Goal: Task Accomplishment & Management: Manage account settings

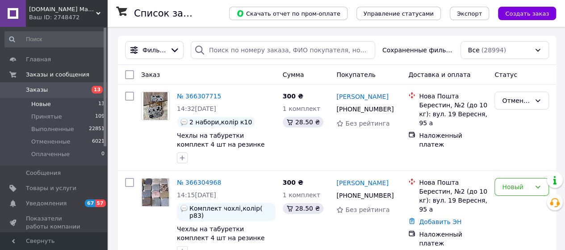
click at [38, 102] on span "Новые" at bounding box center [41, 104] width 20 height 8
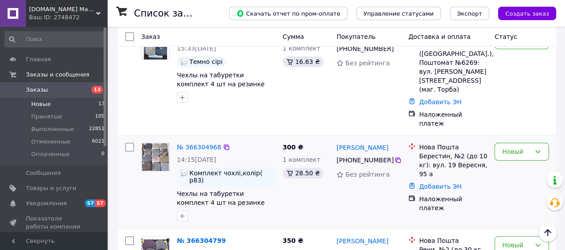
scroll to position [134, 0]
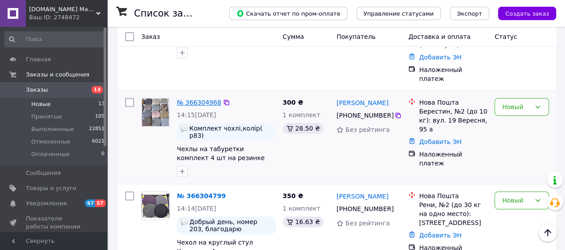
click at [211, 99] on link "№ 366304968" at bounding box center [199, 102] width 44 height 7
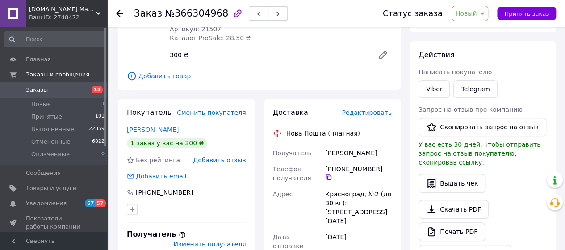
scroll to position [45, 0]
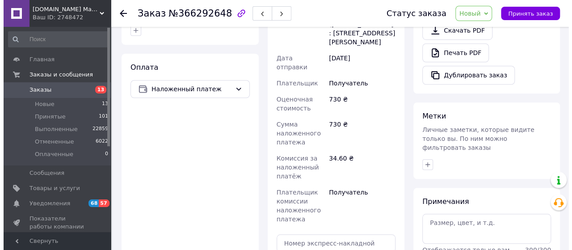
scroll to position [179, 0]
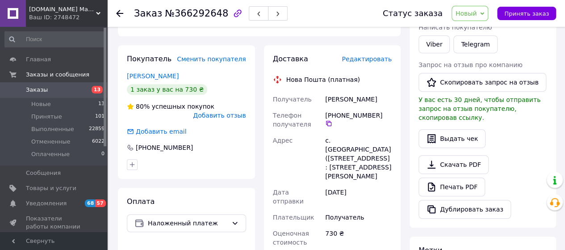
click at [235, 118] on span "Добавить отзыв" at bounding box center [219, 115] width 53 height 7
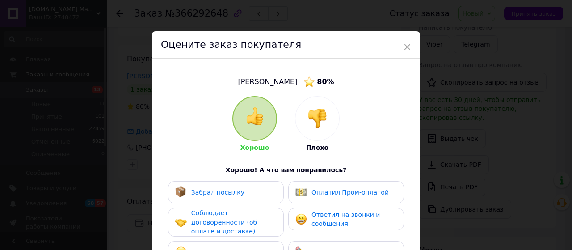
click at [321, 124] on img at bounding box center [317, 119] width 20 height 20
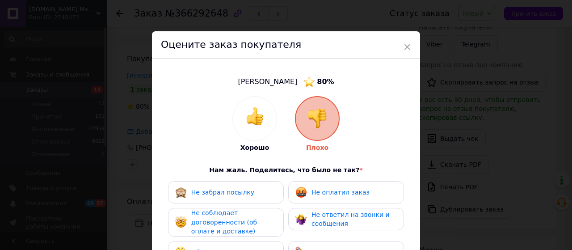
scroll to position [45, 0]
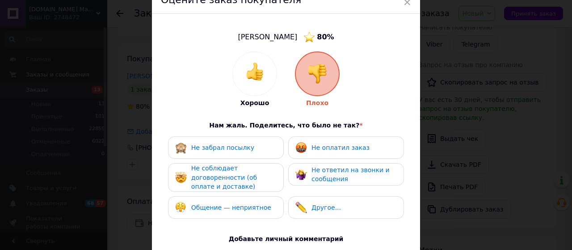
click at [332, 150] on span "Не оплатил заказ" at bounding box center [340, 147] width 58 height 7
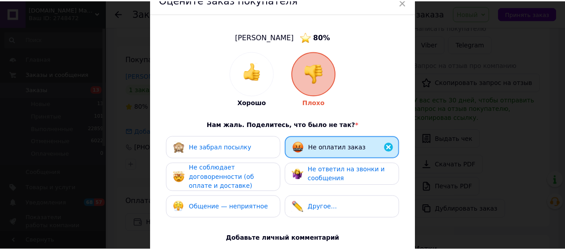
scroll to position [179, 0]
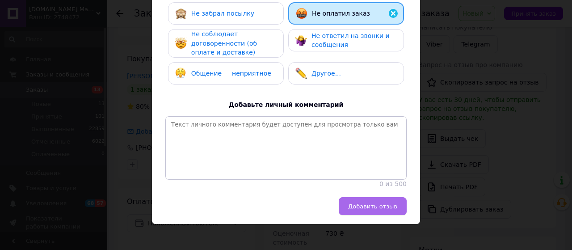
click at [372, 212] on button "Добавить отзыв" at bounding box center [373, 206] width 68 height 18
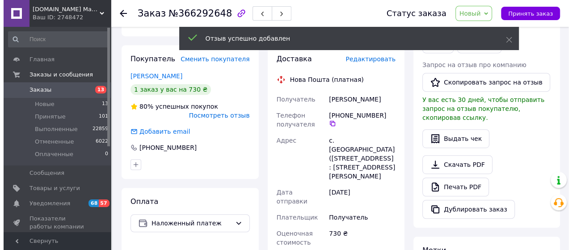
scroll to position [134, 0]
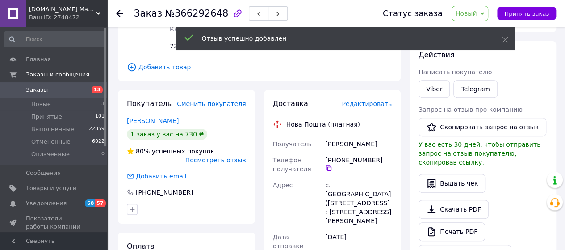
click at [485, 13] on span "Новый" at bounding box center [470, 13] width 37 height 15
click at [474, 58] on li "Отменен" at bounding box center [475, 57] width 47 height 13
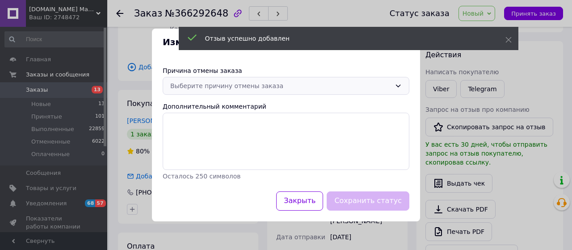
click at [271, 85] on div "Выберите причину отмены заказа" at bounding box center [280, 86] width 221 height 10
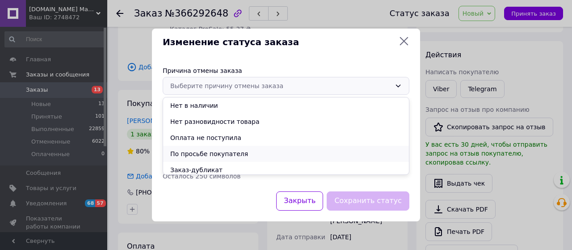
click at [220, 156] on li "По просьбе покупателя" at bounding box center [286, 154] width 246 height 16
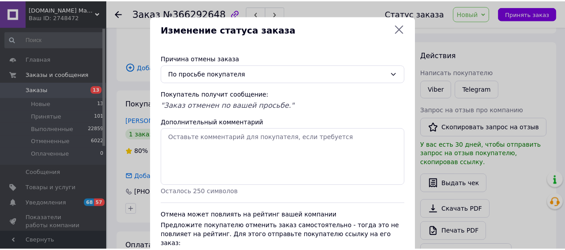
scroll to position [65, 0]
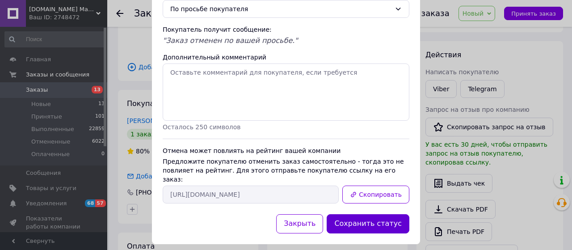
click at [385, 218] on button "Сохранить статус" at bounding box center [367, 223] width 83 height 19
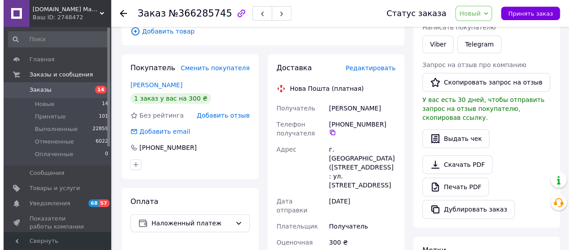
scroll to position [223, 0]
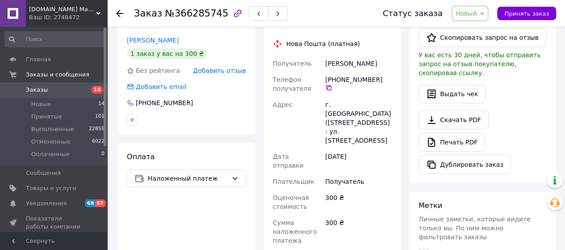
click at [235, 69] on span "Добавить отзыв" at bounding box center [219, 70] width 53 height 7
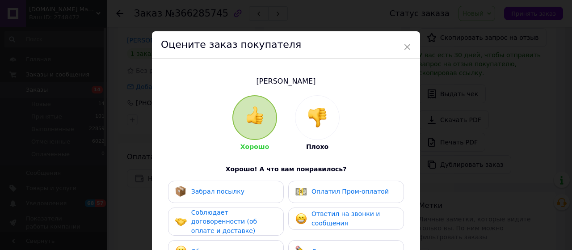
click at [333, 133] on div at bounding box center [317, 118] width 44 height 44
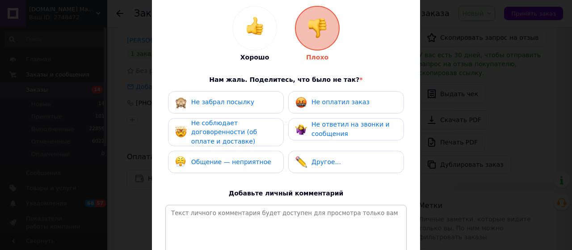
click at [342, 102] on span "Не оплатил заказ" at bounding box center [340, 101] width 58 height 7
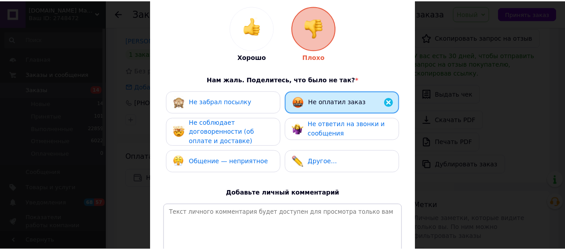
scroll to position [195, 0]
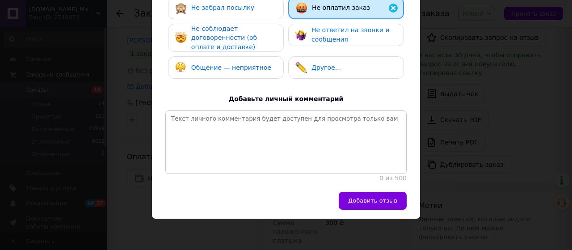
drag, startPoint x: 375, startPoint y: 200, endPoint x: 380, endPoint y: 195, distance: 6.3
click at [376, 200] on span "Добавить отзыв" at bounding box center [372, 200] width 49 height 7
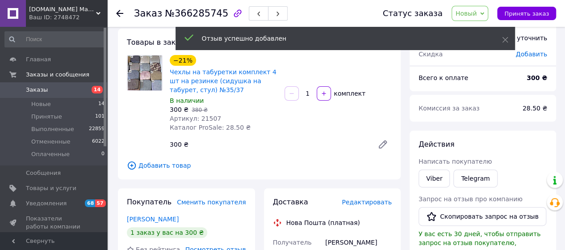
scroll to position [0, 0]
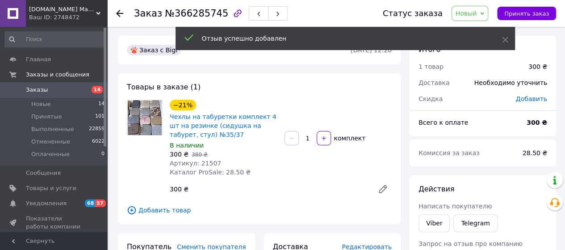
click at [484, 12] on icon at bounding box center [482, 14] width 4 height 4
click at [472, 59] on li "Отменен" at bounding box center [475, 57] width 47 height 13
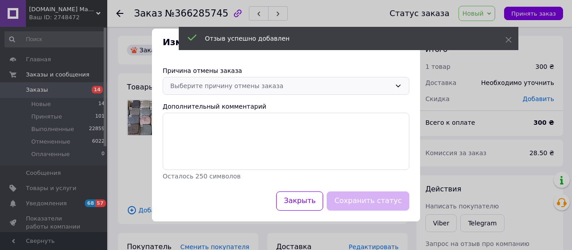
click at [248, 89] on div "Выберите причину отмены заказа" at bounding box center [280, 86] width 221 height 10
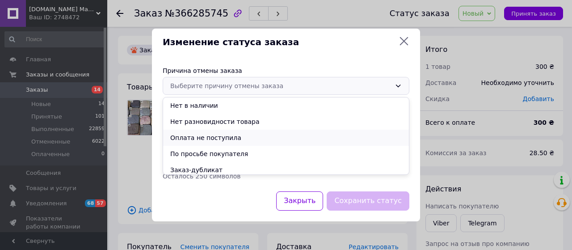
click at [210, 138] on li "Оплата не поступила" at bounding box center [286, 138] width 246 height 16
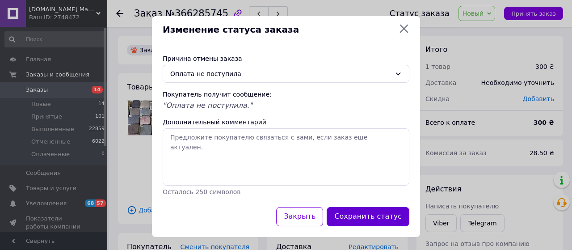
click at [351, 212] on button "Сохранить статус" at bounding box center [367, 216] width 83 height 19
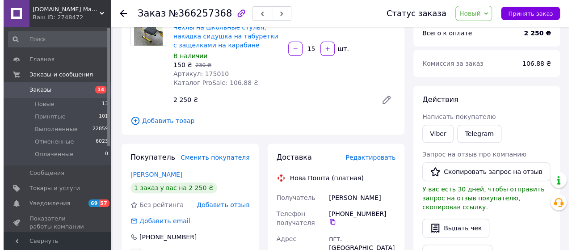
scroll to position [134, 0]
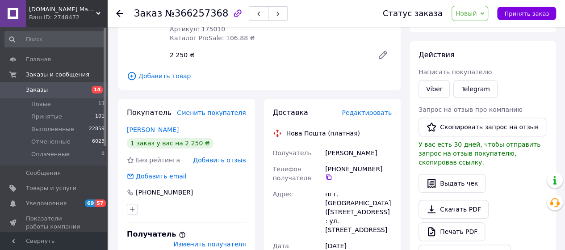
click at [239, 160] on span "Добавить отзыв" at bounding box center [219, 159] width 53 height 7
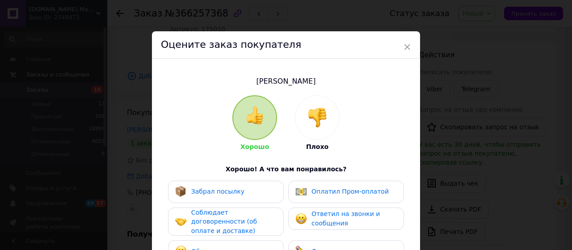
scroll to position [45, 0]
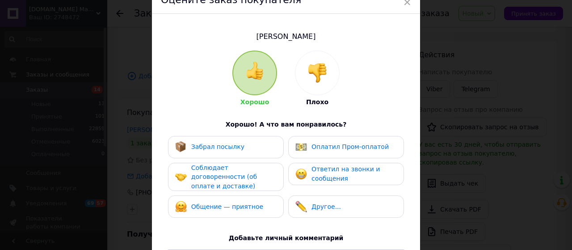
click at [250, 176] on span "Соблюдает договоренности (об оплате и доставке)" at bounding box center [224, 176] width 66 height 25
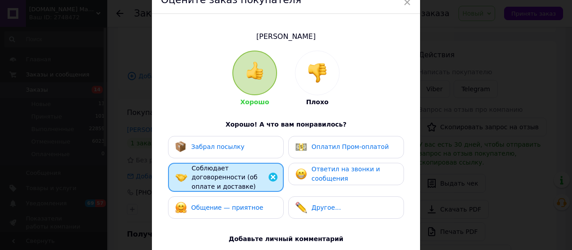
click at [325, 79] on img at bounding box center [317, 73] width 20 height 20
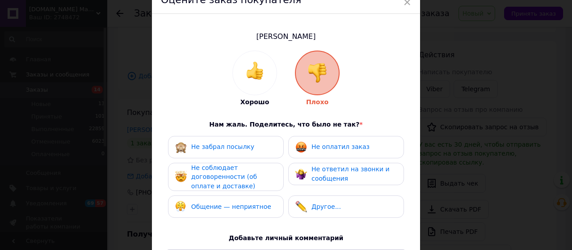
click at [330, 148] on span "Не оплатил заказ" at bounding box center [340, 146] width 58 height 7
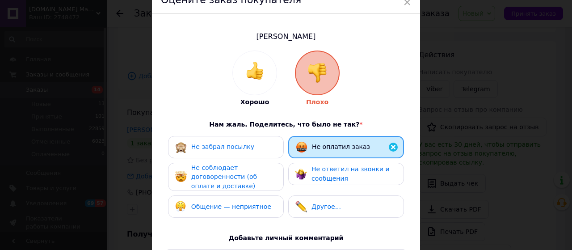
click at [255, 175] on span "Не соблюдает договоренности (об оплате и доставке)" at bounding box center [224, 176] width 66 height 25
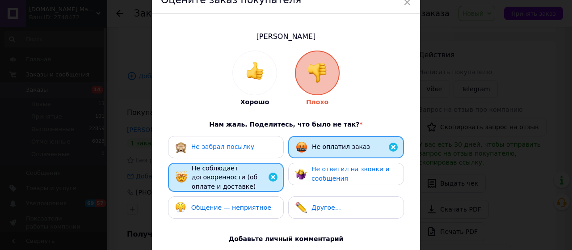
click at [355, 173] on div "Не ответил на звонки и сообщения" at bounding box center [353, 173] width 85 height 18
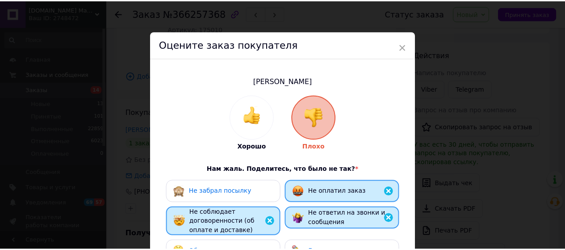
scroll to position [196, 0]
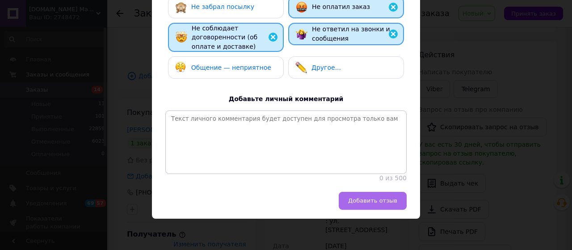
click at [365, 202] on span "Добавить отзыв" at bounding box center [372, 200] width 49 height 7
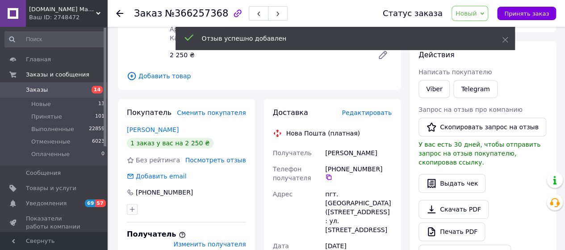
scroll to position [0, 0]
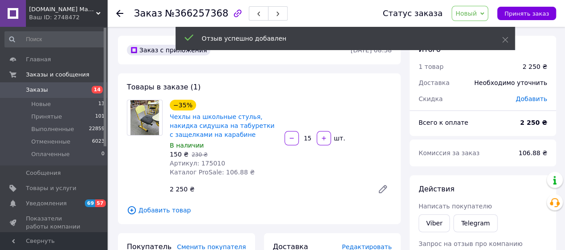
click at [486, 11] on span "Новый" at bounding box center [470, 13] width 37 height 15
click at [474, 59] on li "Отменен" at bounding box center [475, 57] width 47 height 13
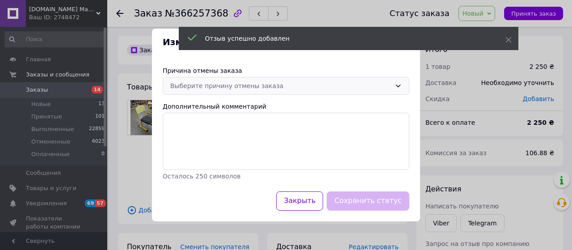
click at [245, 87] on div "Выберите причину отмены заказа" at bounding box center [280, 86] width 221 height 10
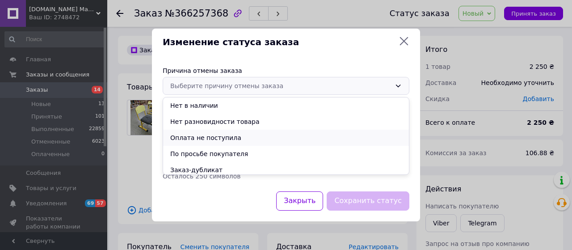
click at [225, 137] on li "Оплата не поступила" at bounding box center [286, 138] width 246 height 16
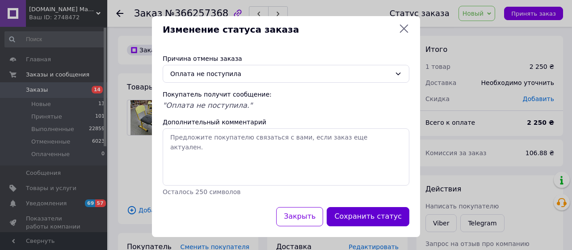
click at [355, 214] on button "Сохранить статус" at bounding box center [367, 216] width 83 height 19
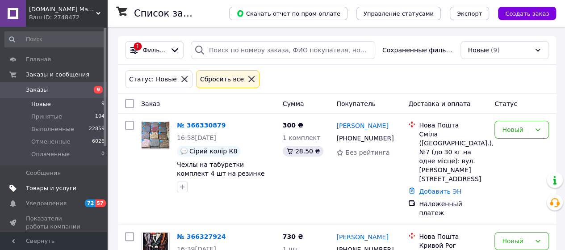
click at [48, 191] on span "Товары и услуги" at bounding box center [51, 188] width 50 height 8
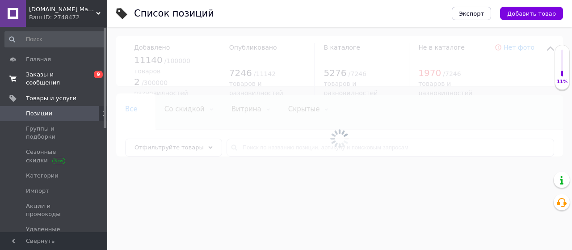
click at [43, 80] on span "Заказы и сообщения" at bounding box center [54, 79] width 57 height 16
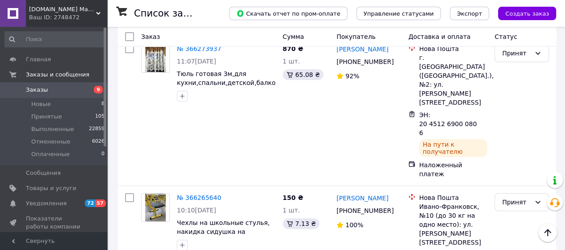
scroll to position [1831, 0]
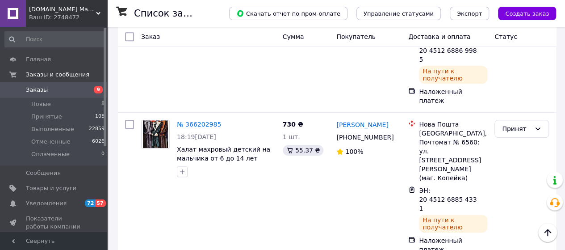
scroll to position [2009, 0]
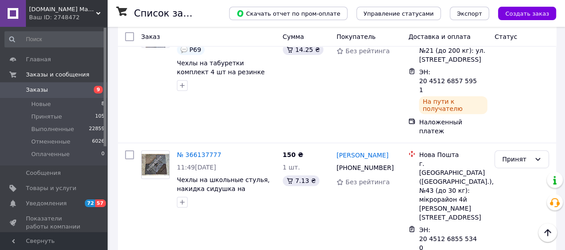
scroll to position [1930, 0]
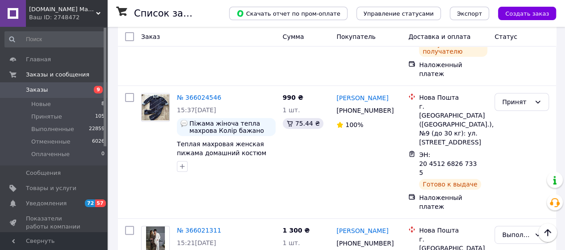
scroll to position [1829, 0]
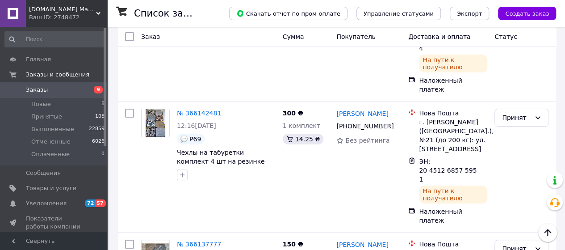
scroll to position [1930, 0]
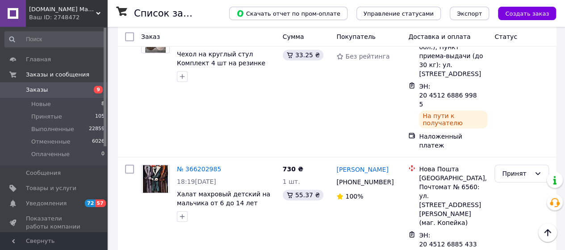
scroll to position [2009, 0]
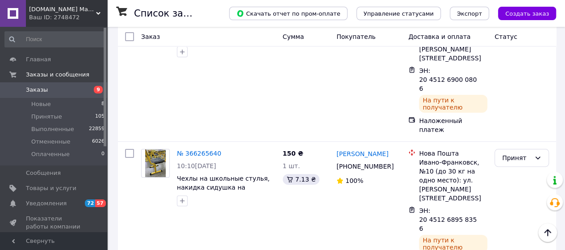
scroll to position [1831, 0]
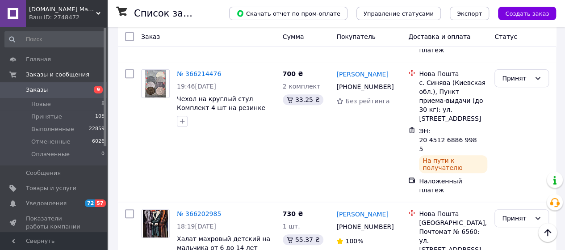
scroll to position [2009, 0]
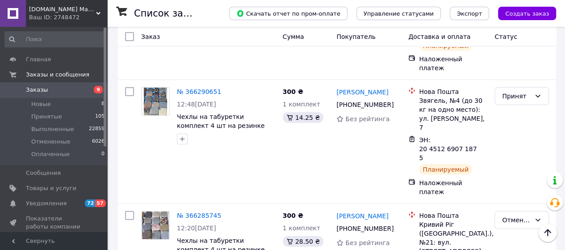
scroll to position [1251, 0]
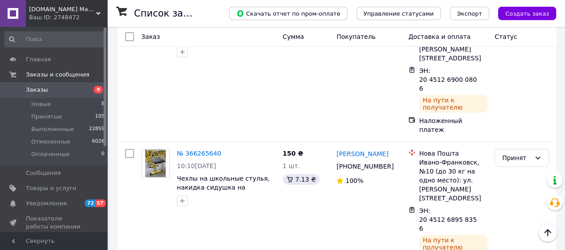
scroll to position [1831, 0]
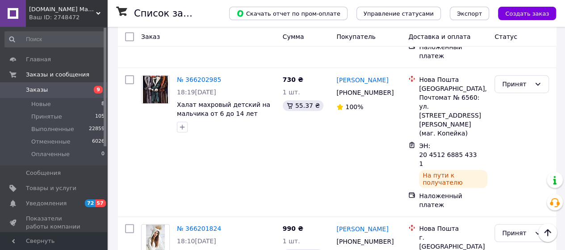
scroll to position [2009, 0]
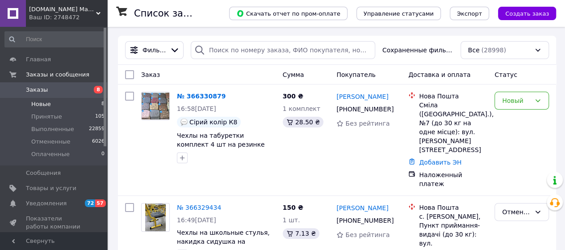
click at [46, 105] on span "Новые" at bounding box center [41, 104] width 20 height 8
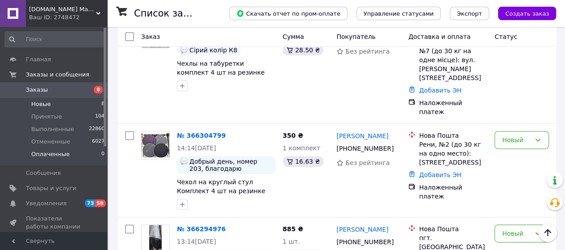
scroll to position [12, 0]
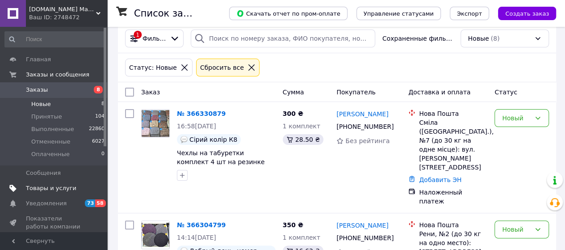
click at [49, 189] on span "Товары и услуги" at bounding box center [51, 188] width 50 height 8
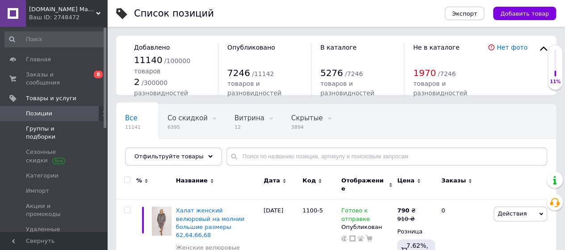
click at [48, 130] on span "Группы и подборки" at bounding box center [54, 133] width 57 height 16
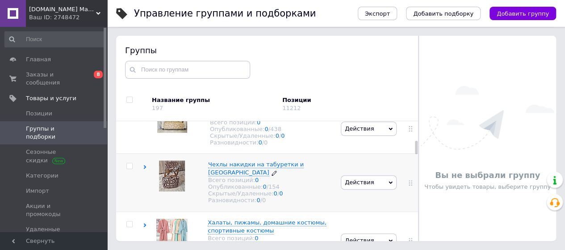
scroll to position [268, 0]
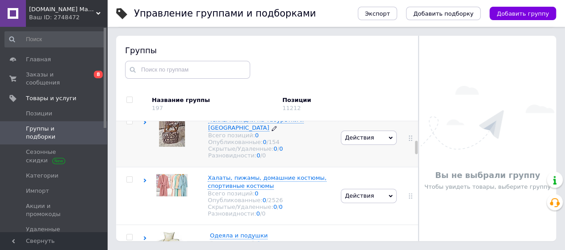
click at [264, 131] on span "Чехлы накидки на табуретки и [GEOGRAPHIC_DATA]" at bounding box center [256, 123] width 96 height 15
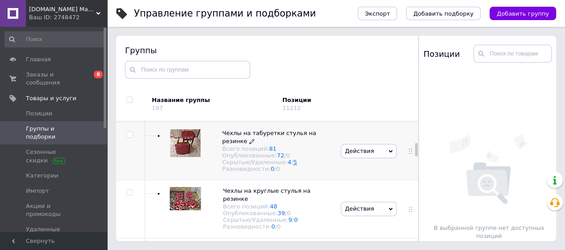
scroll to position [357, 0]
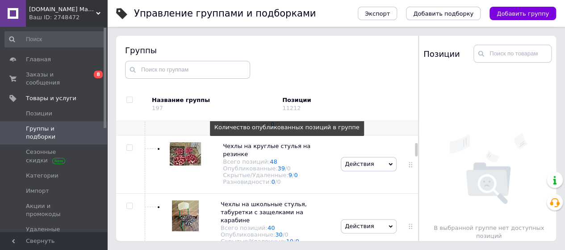
click at [278, 114] on link "72" at bounding box center [281, 110] width 8 height 7
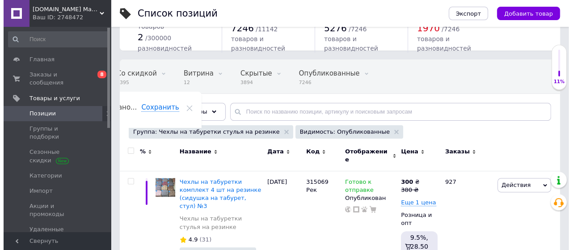
scroll to position [89, 0]
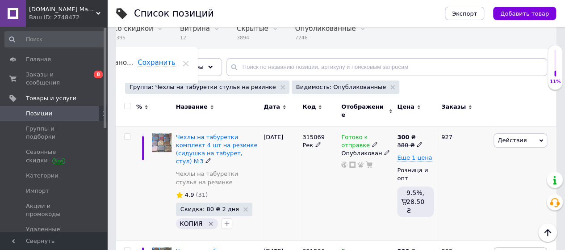
click at [544, 134] on span "Действия" at bounding box center [521, 140] width 54 height 14
click at [470, 192] on li "Скидка" at bounding box center [483, 194] width 127 height 13
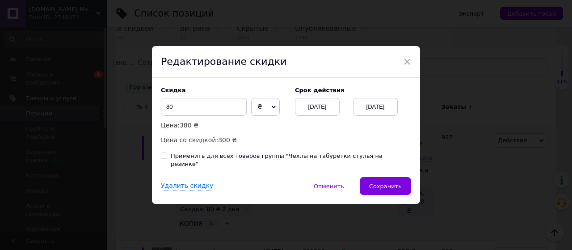
click at [332, 114] on div "[DATE]" at bounding box center [317, 107] width 45 height 18
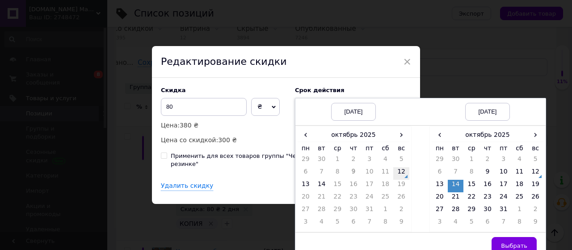
click at [401, 176] on td "12" at bounding box center [401, 173] width 16 height 13
click at [493, 83] on div "× Редактирование скидки Скидка 80 ₴ % Цена: 380 ₴ Цена со скидкой: 300 ₴ Cрок д…" at bounding box center [286, 125] width 572 height 250
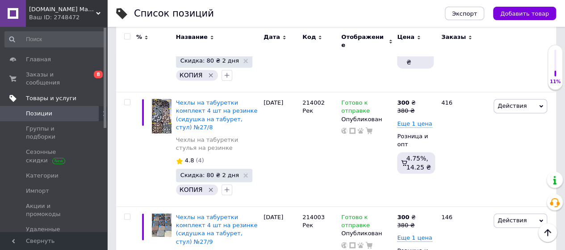
scroll to position [447, 0]
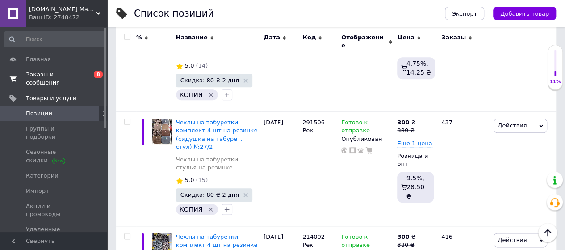
click at [39, 82] on span "Заказы и сообщения" at bounding box center [54, 79] width 57 height 16
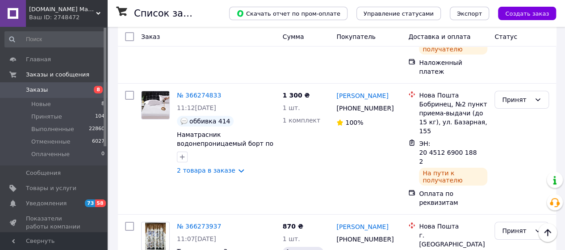
scroll to position [1697, 0]
